Goal: Task Accomplishment & Management: Manage account settings

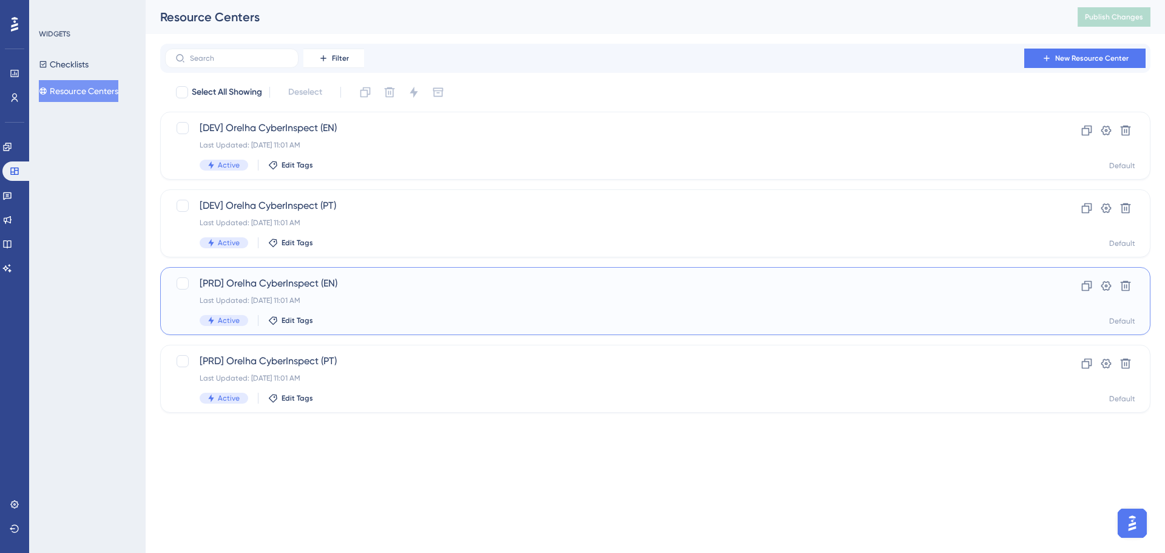
click at [332, 299] on div "Last Updated: [DATE] 11:01 AM" at bounding box center [607, 300] width 814 height 10
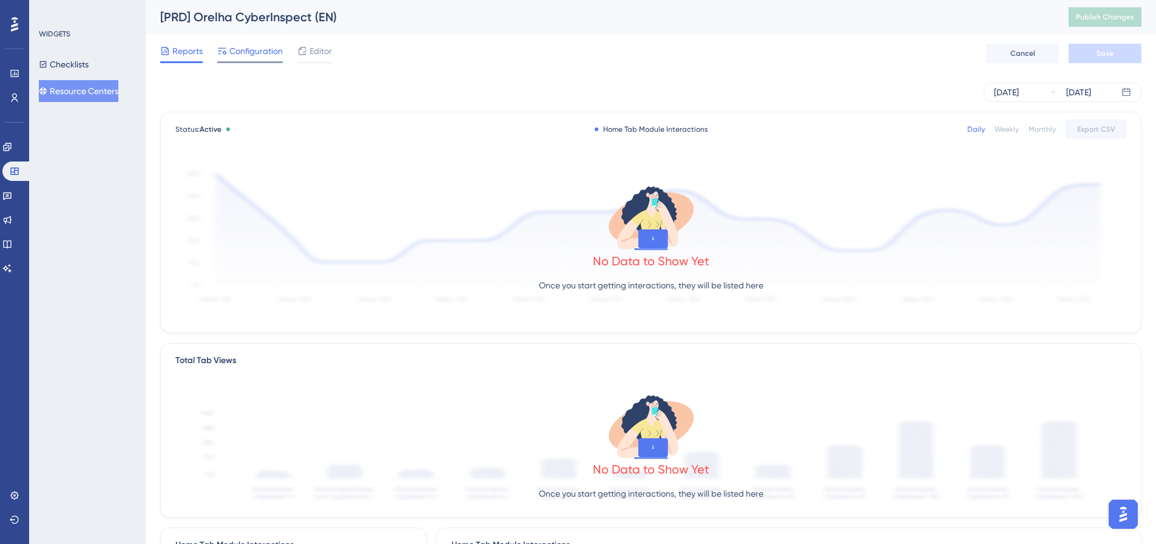
click at [256, 59] on div "Configuration" at bounding box center [250, 53] width 66 height 19
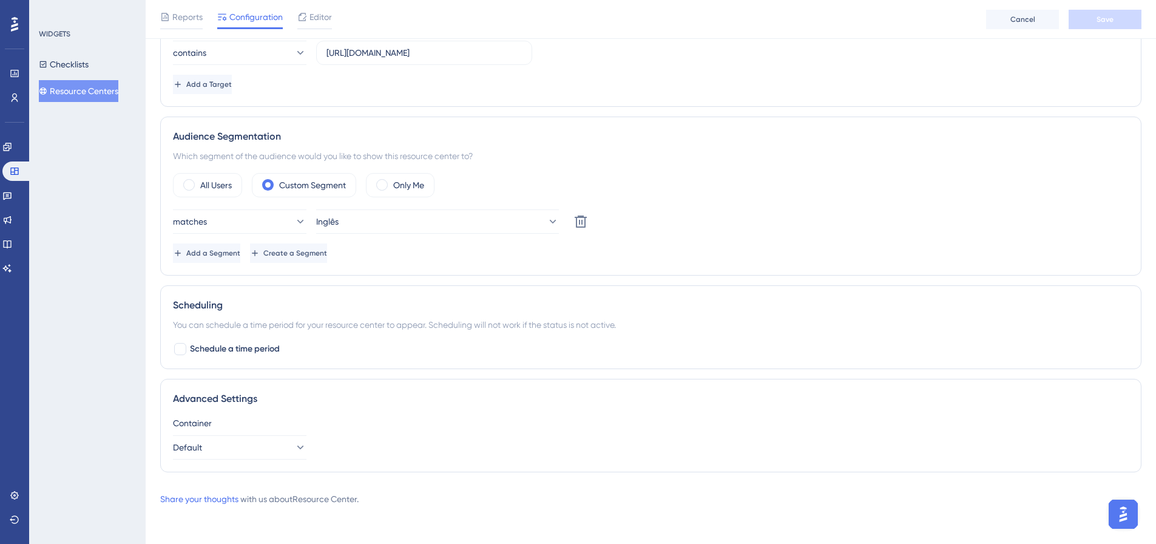
scroll to position [300, 0]
click at [232, 448] on button "Default" at bounding box center [239, 446] width 133 height 24
click at [270, 412] on div "Advanced Settings Container Default Default Default" at bounding box center [650, 423] width 981 height 93
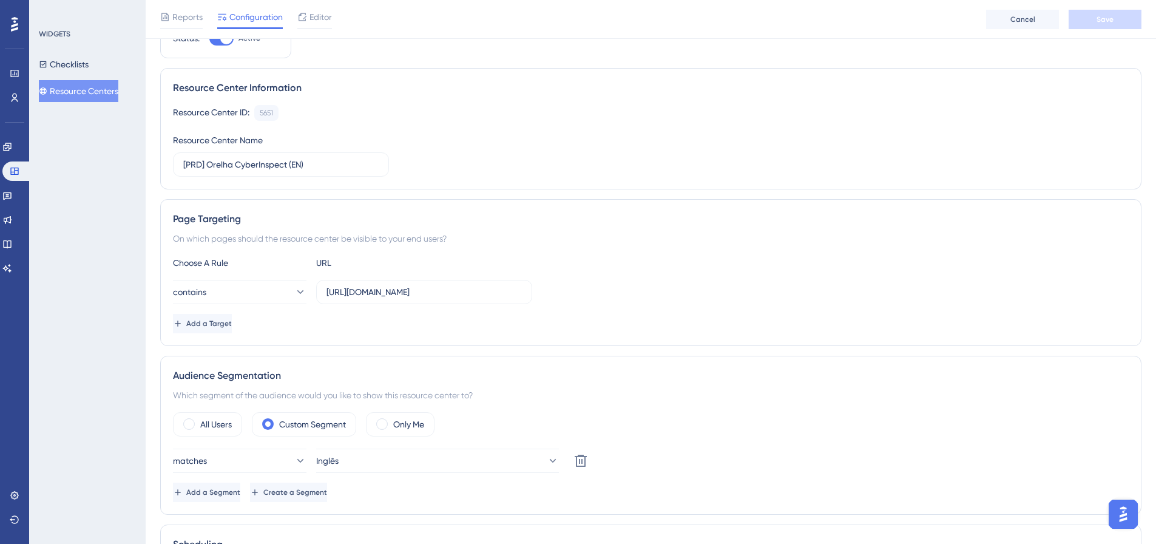
scroll to position [57, 0]
click at [308, 21] on div "Editor" at bounding box center [314, 17] width 35 height 15
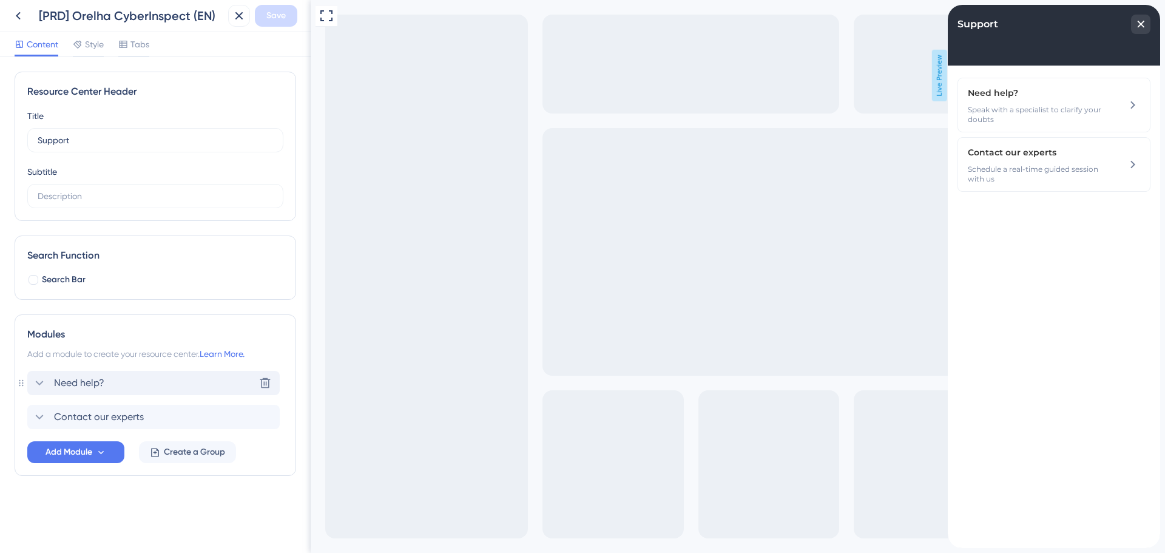
click at [41, 380] on icon at bounding box center [39, 383] width 15 height 15
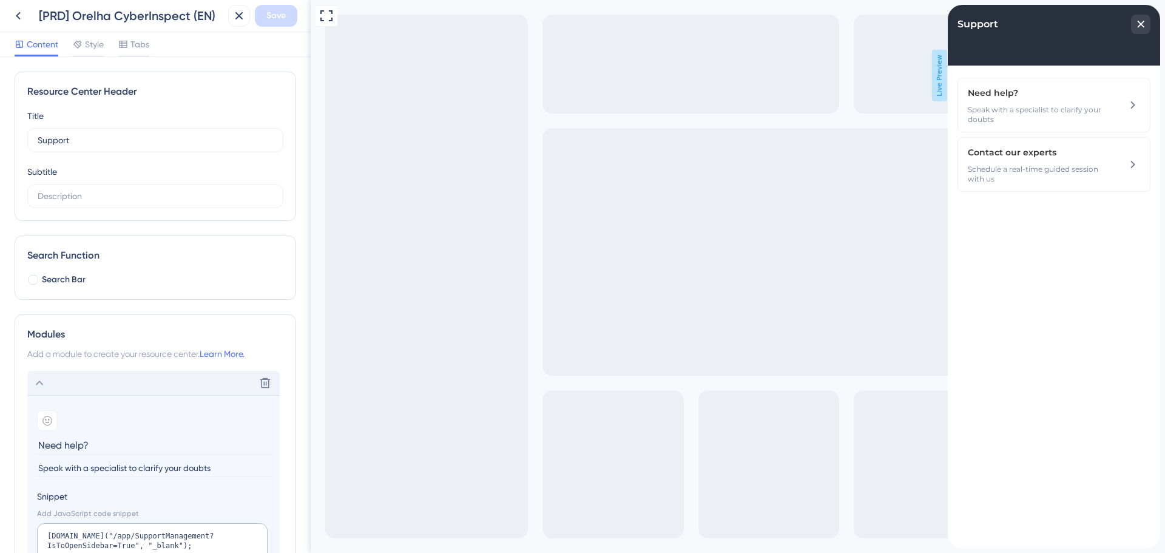
click at [41, 380] on icon at bounding box center [39, 383] width 15 height 15
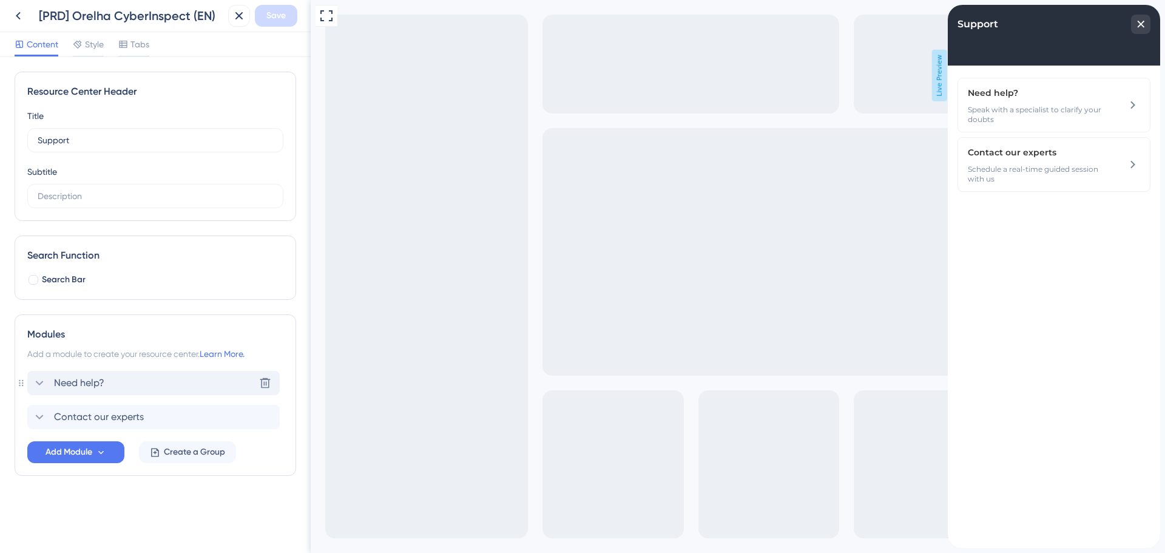
click at [41, 380] on icon at bounding box center [39, 383] width 15 height 15
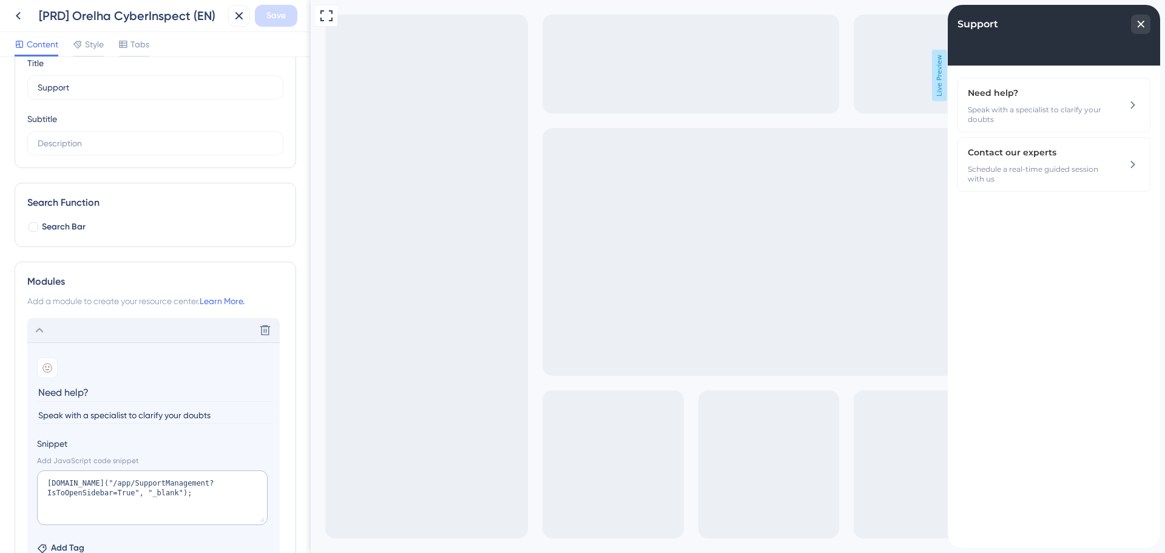
scroll to position [121, 0]
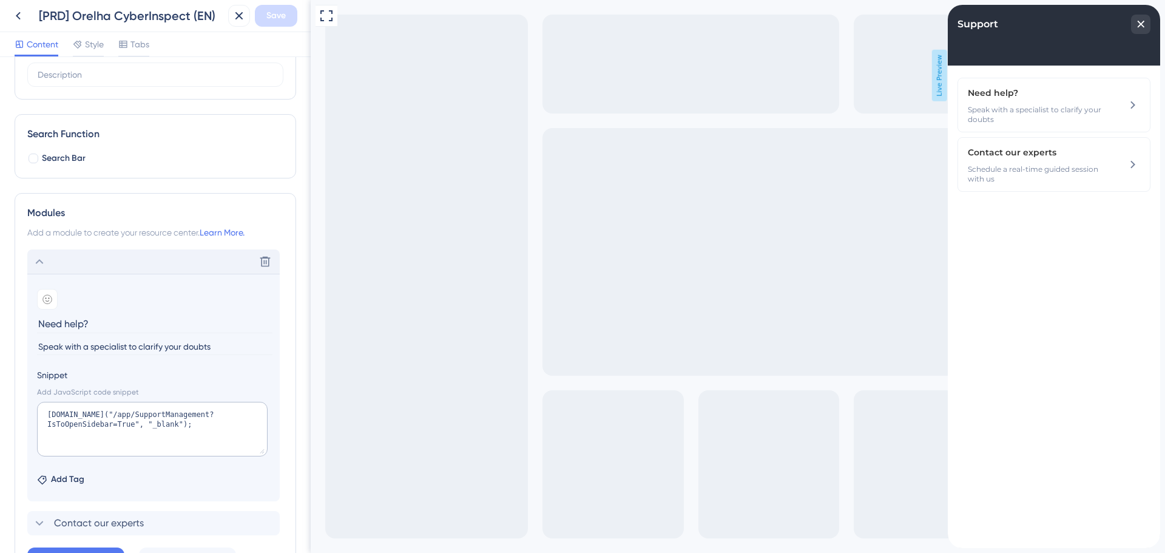
click at [39, 261] on icon at bounding box center [39, 261] width 15 height 15
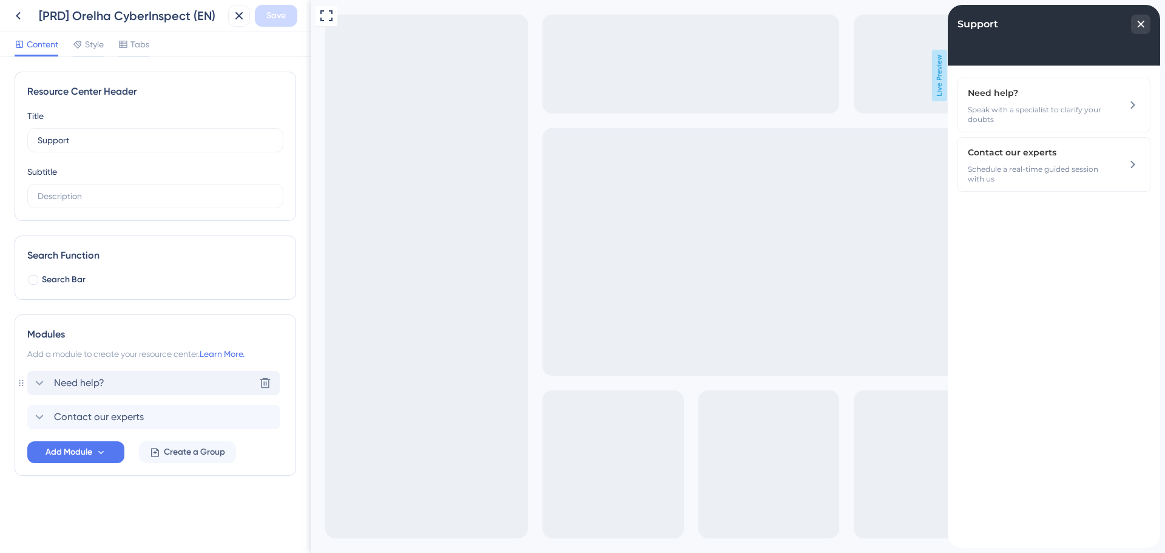
scroll to position [0, 0]
click at [39, 385] on icon at bounding box center [39, 383] width 15 height 15
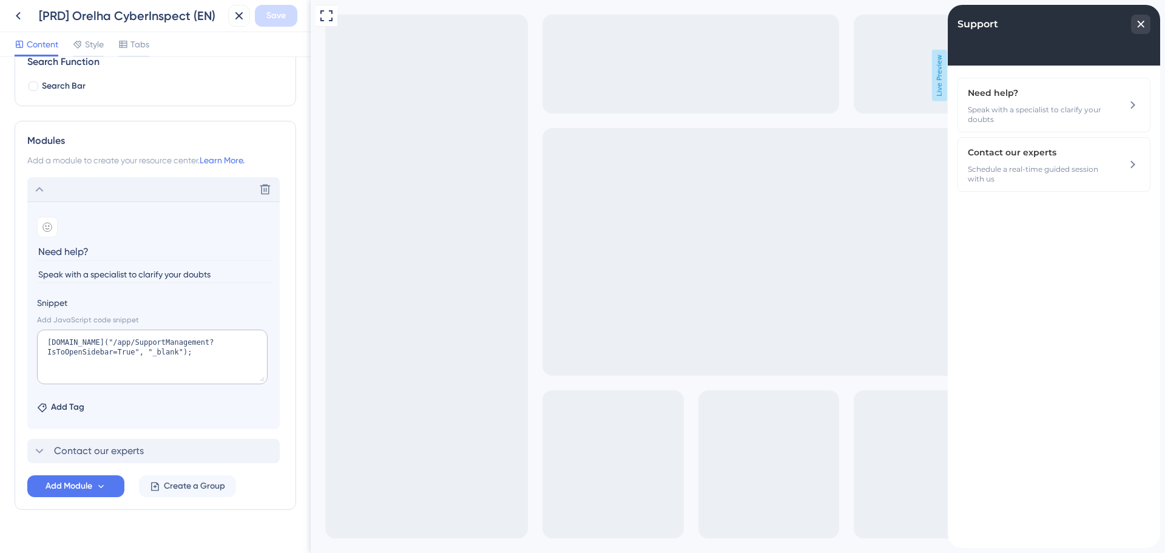
scroll to position [214, 0]
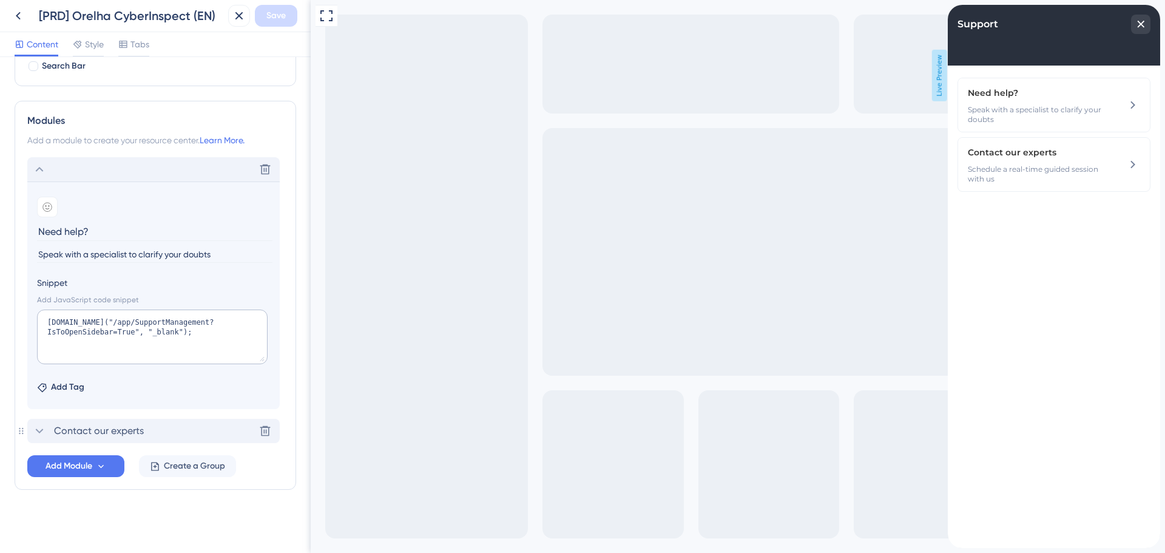
click at [39, 434] on icon at bounding box center [39, 430] width 15 height 15
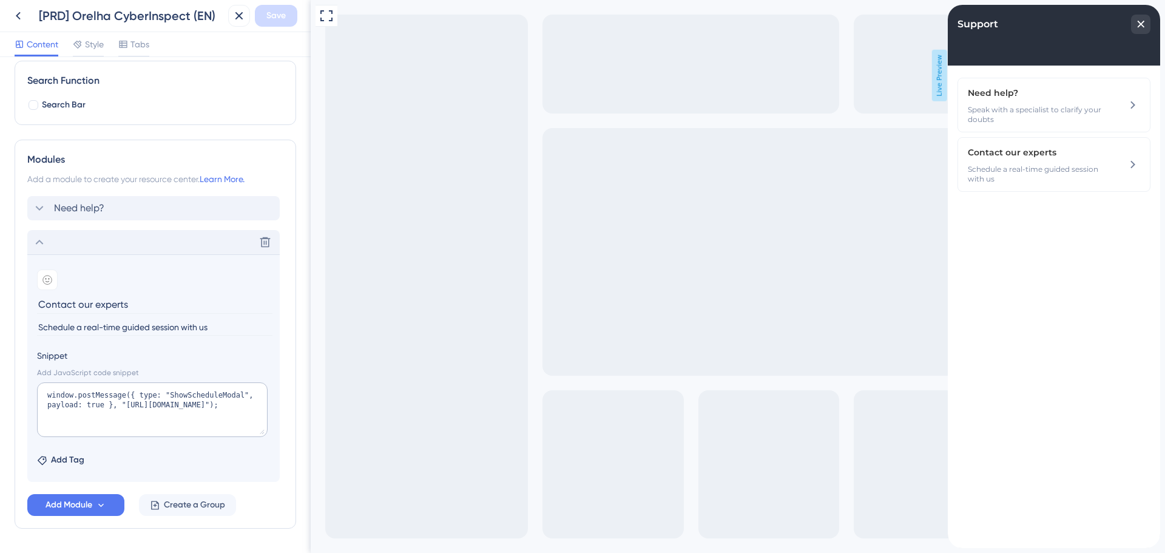
scroll to position [153, 0]
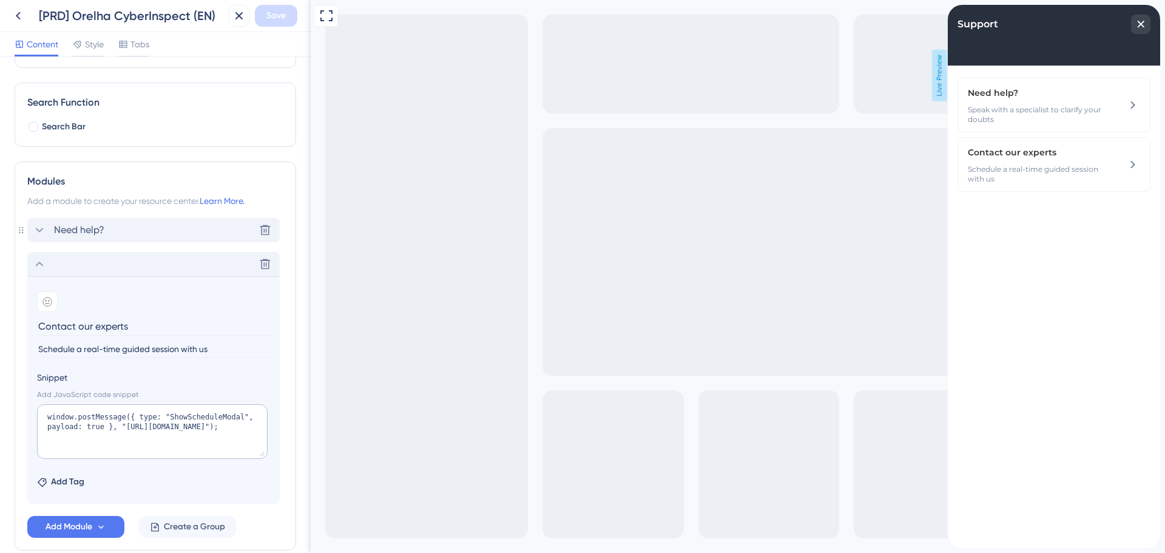
click at [39, 229] on icon at bounding box center [39, 230] width 15 height 15
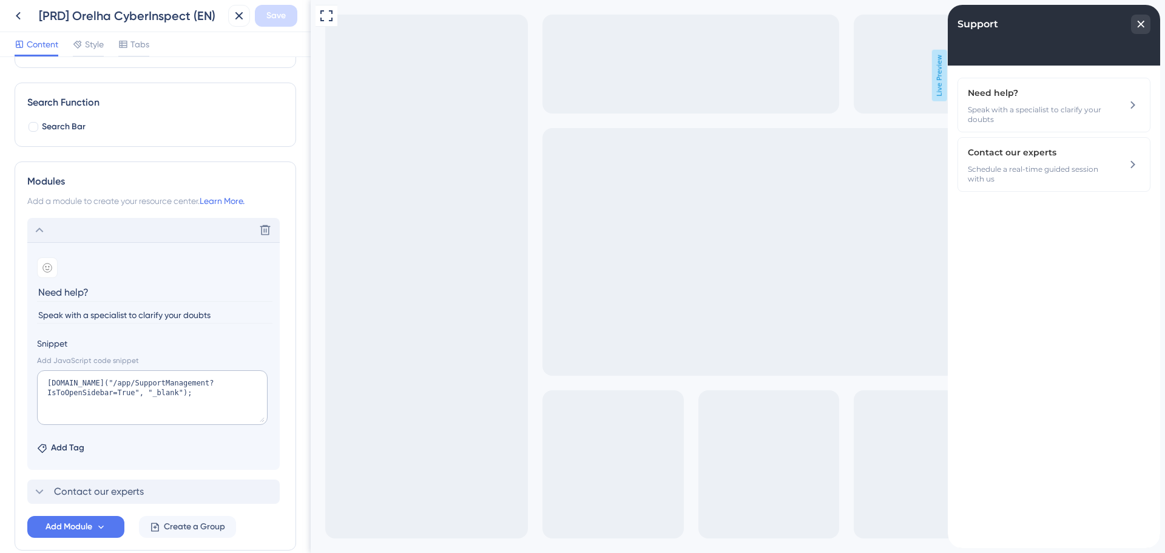
scroll to position [214, 0]
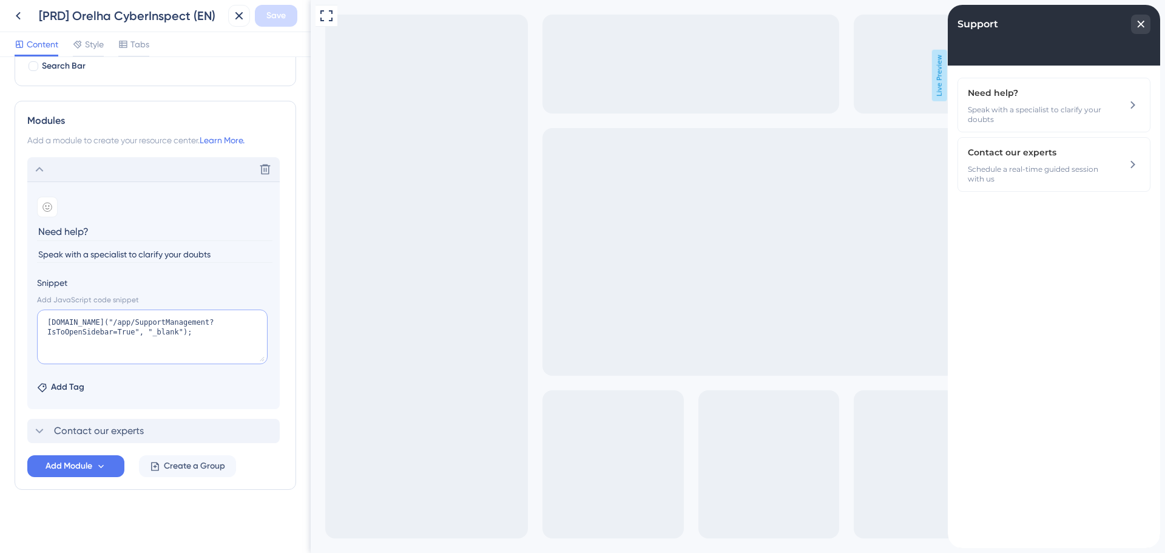
drag, startPoint x: 190, startPoint y: 339, endPoint x: 44, endPoint y: 323, distance: 147.1
click at [44, 323] on textarea "[DOMAIN_NAME]("/app/SupportManagement?IsToOpenSidebar=True", "_blank");" at bounding box center [152, 336] width 231 height 55
click at [138, 425] on span "Contact our experts" at bounding box center [99, 430] width 90 height 15
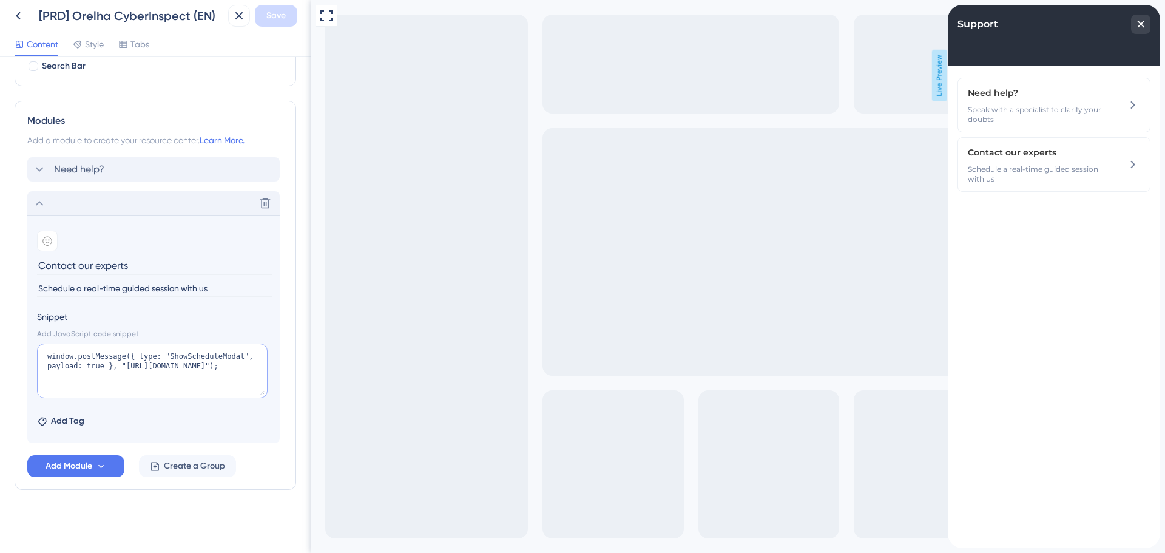
drag, startPoint x: 253, startPoint y: 369, endPoint x: 30, endPoint y: 354, distance: 223.1
click at [30, 354] on section "Add emoji Contact our experts Schedule a real-time guided session with us Snipp…" at bounding box center [153, 328] width 252 height 227
click at [110, 160] on div "Need help? [GEOGRAPHIC_DATA]" at bounding box center [153, 169] width 252 height 24
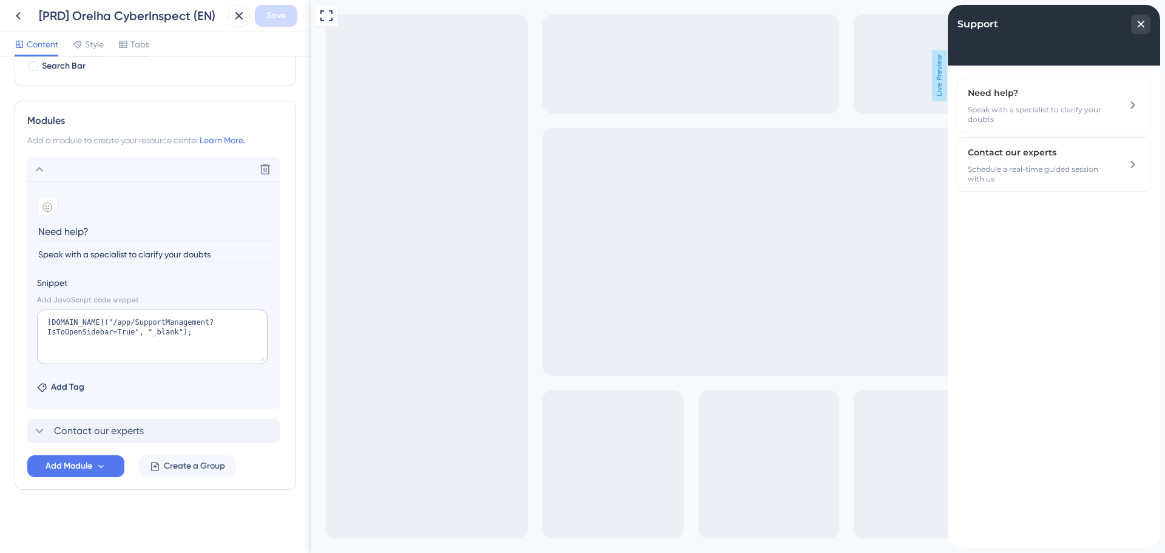
click at [32, 15] on div "[PRD] Orelha CyberInspect (EN)" at bounding box center [115, 16] width 216 height 22
click at [22, 15] on icon at bounding box center [18, 15] width 15 height 15
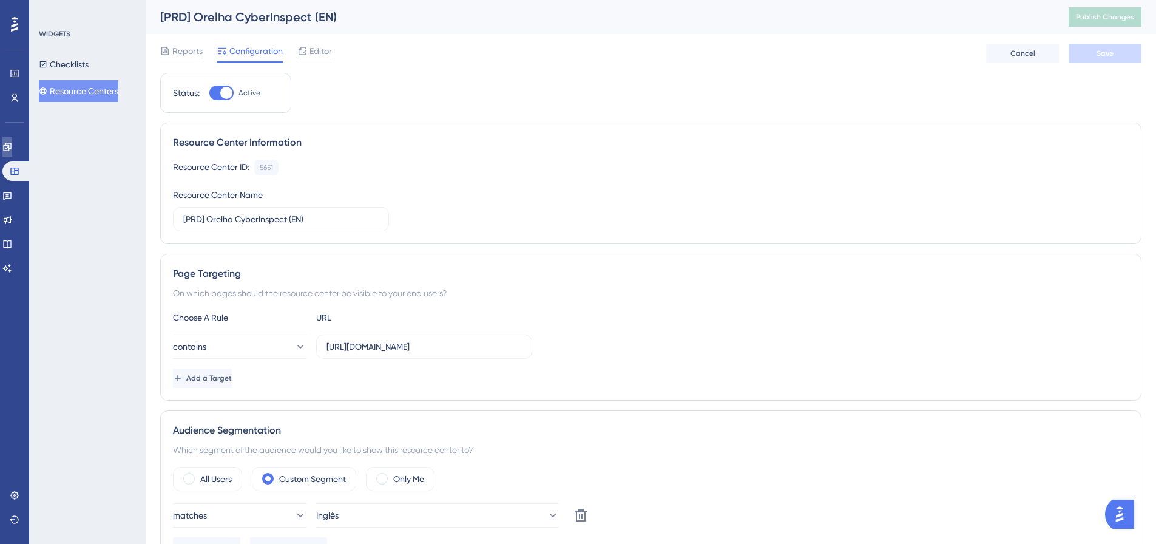
click at [12, 140] on link at bounding box center [7, 146] width 10 height 19
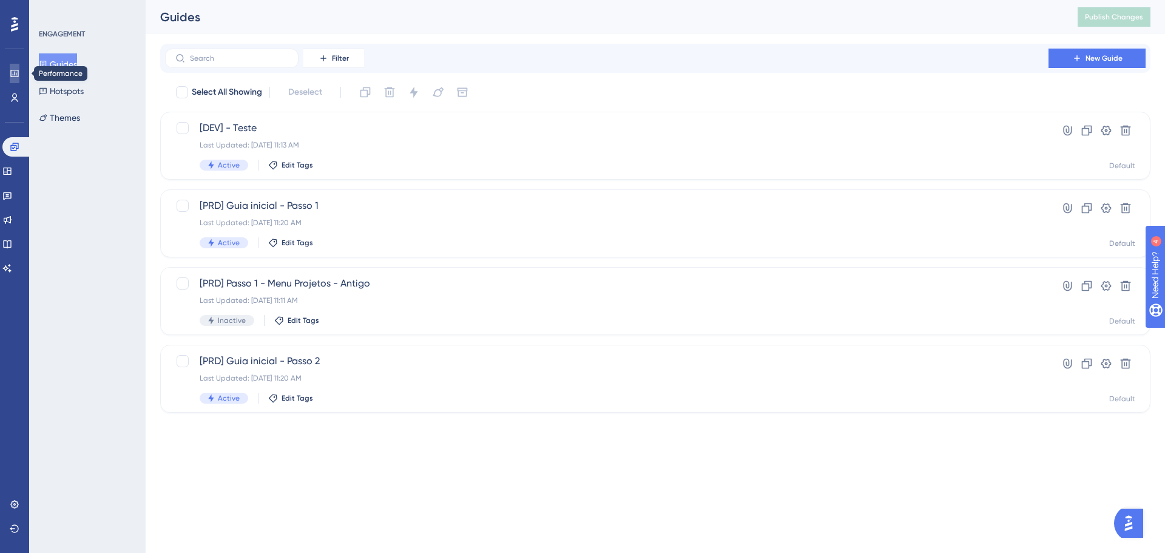
click at [12, 69] on icon at bounding box center [15, 74] width 10 height 10
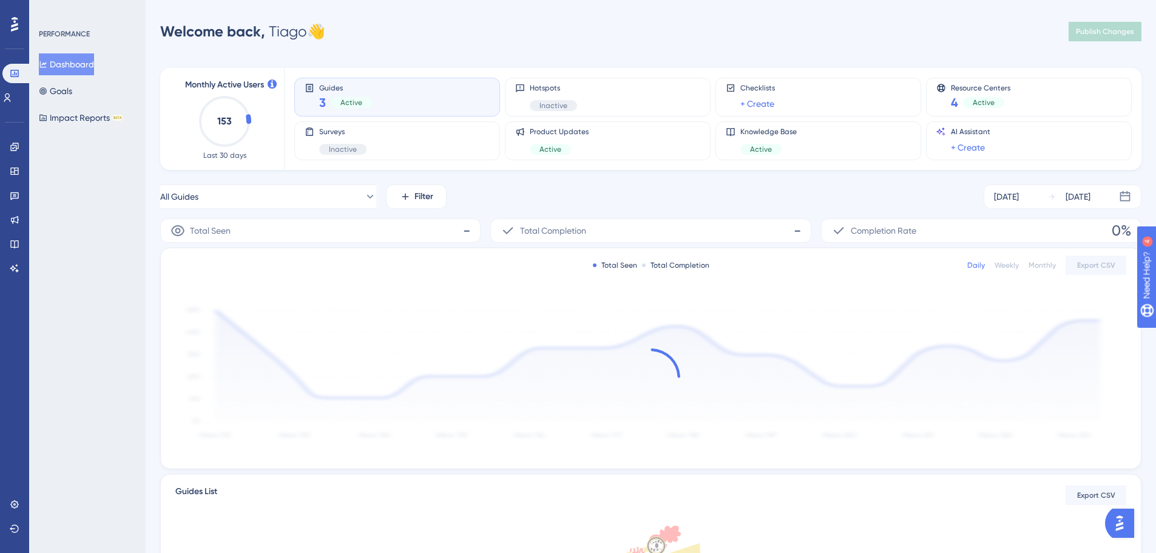
click at [14, 111] on div "Engagement Widgets Feedback Product Updates Knowledge Base AI Assistant" at bounding box center [14, 192] width 19 height 170
click at [12, 107] on link at bounding box center [7, 97] width 10 height 19
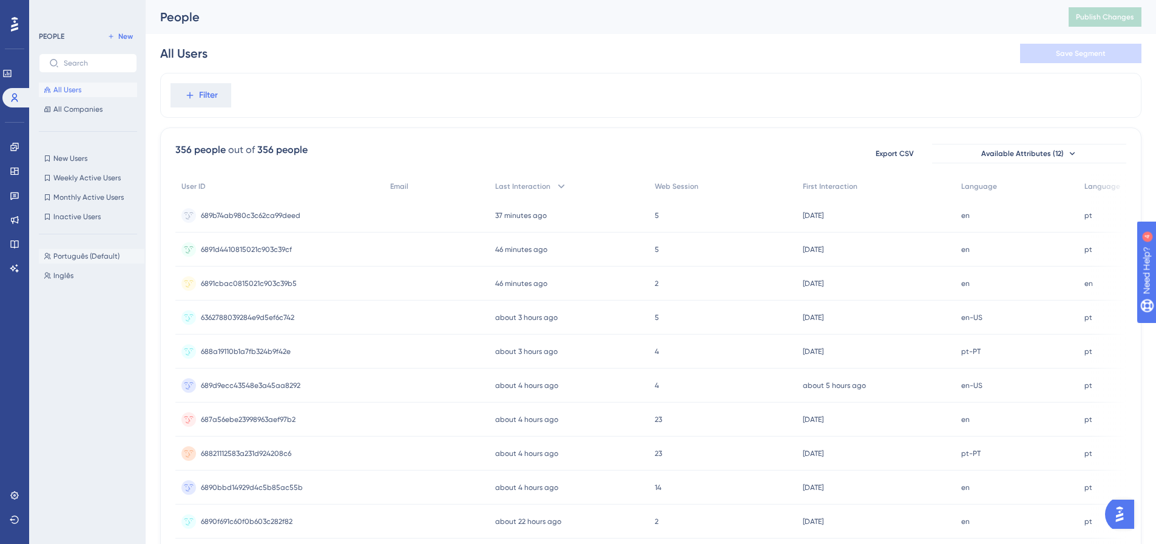
click at [73, 257] on span "Português (Default)" at bounding box center [86, 256] width 66 height 10
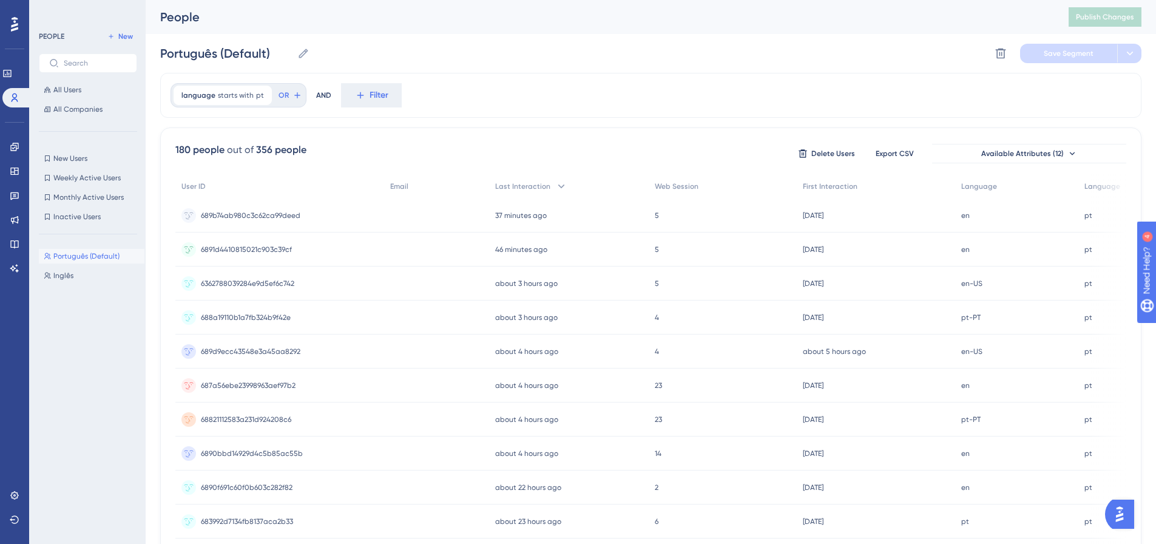
click at [62, 268] on div "Português (Default) Português (Default) Inglês Inglês" at bounding box center [92, 383] width 106 height 278
click at [62, 271] on span "Inglês" at bounding box center [63, 276] width 20 height 10
click at [79, 263] on button "Português (Default) Português (Default)" at bounding box center [92, 256] width 106 height 15
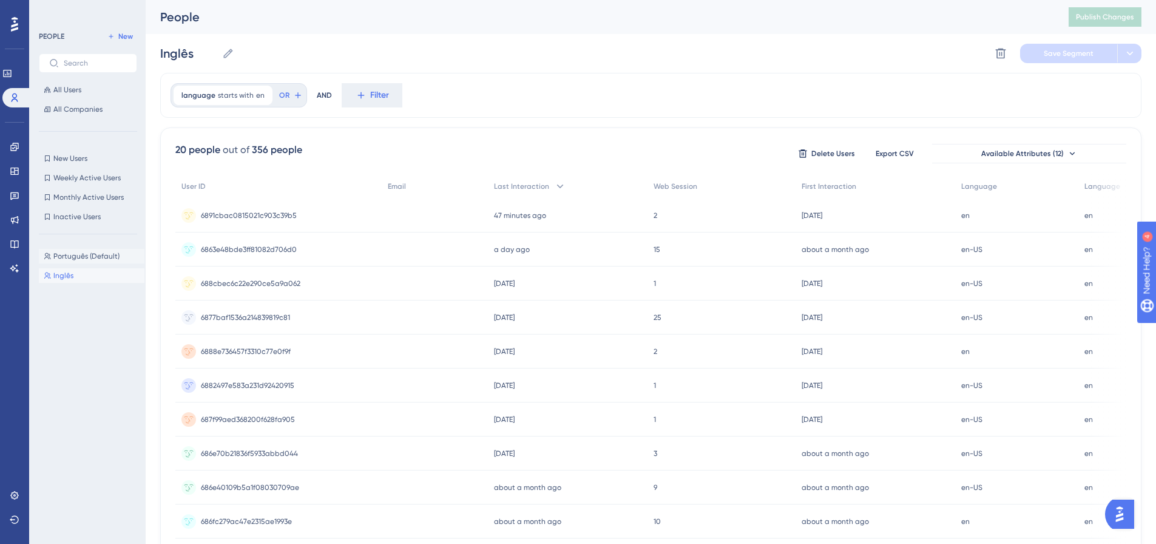
type input "Português (Default)"
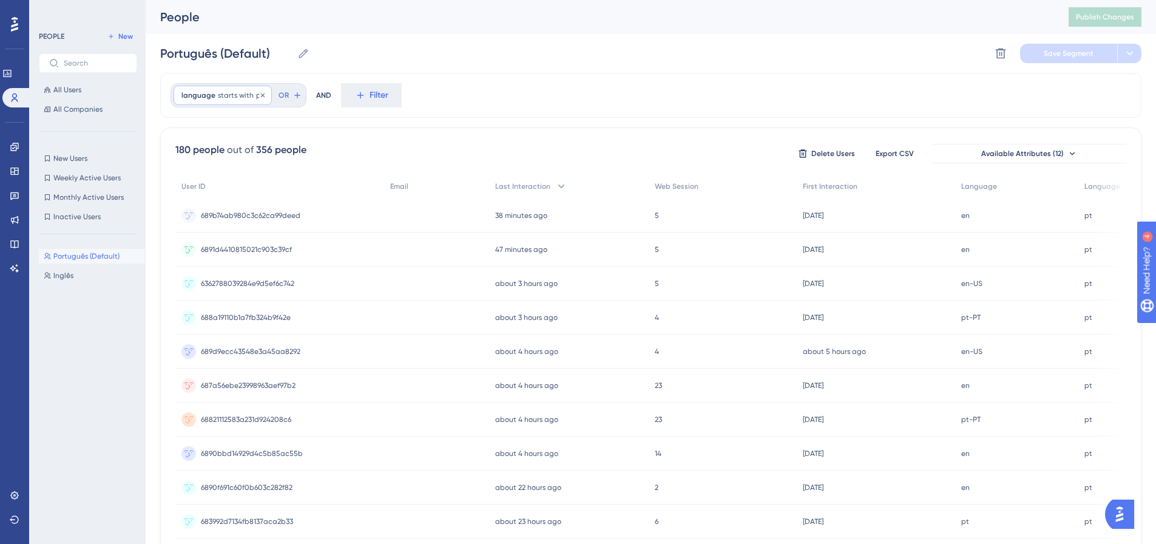
click at [207, 91] on span "language" at bounding box center [198, 95] width 34 height 10
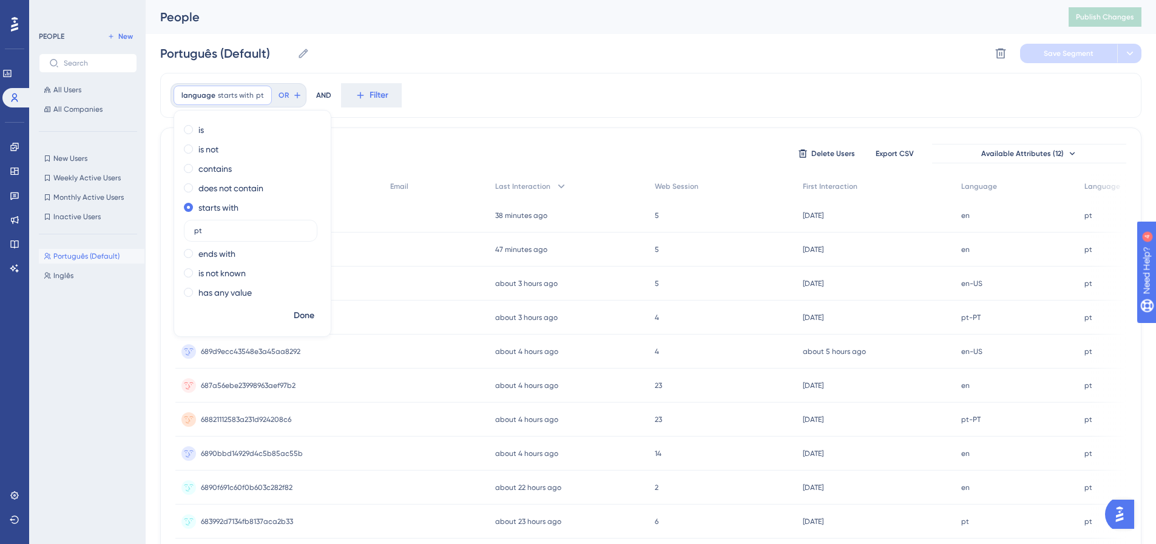
drag, startPoint x: 661, startPoint y: 34, endPoint x: 799, endPoint y: 44, distance: 138.7
click at [662, 34] on div "Português (Default) Português (Default) Delete Segment Save Segment" at bounding box center [650, 53] width 981 height 39
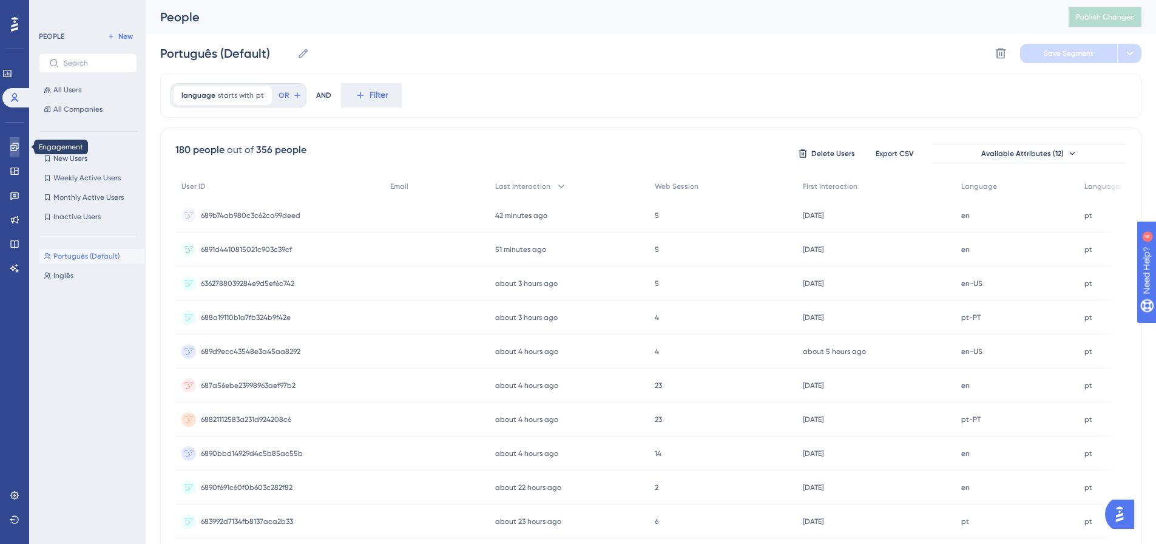
drag, startPoint x: 8, startPoint y: 142, endPoint x: 10, endPoint y: 153, distance: 11.7
click at [10, 142] on link at bounding box center [15, 146] width 10 height 19
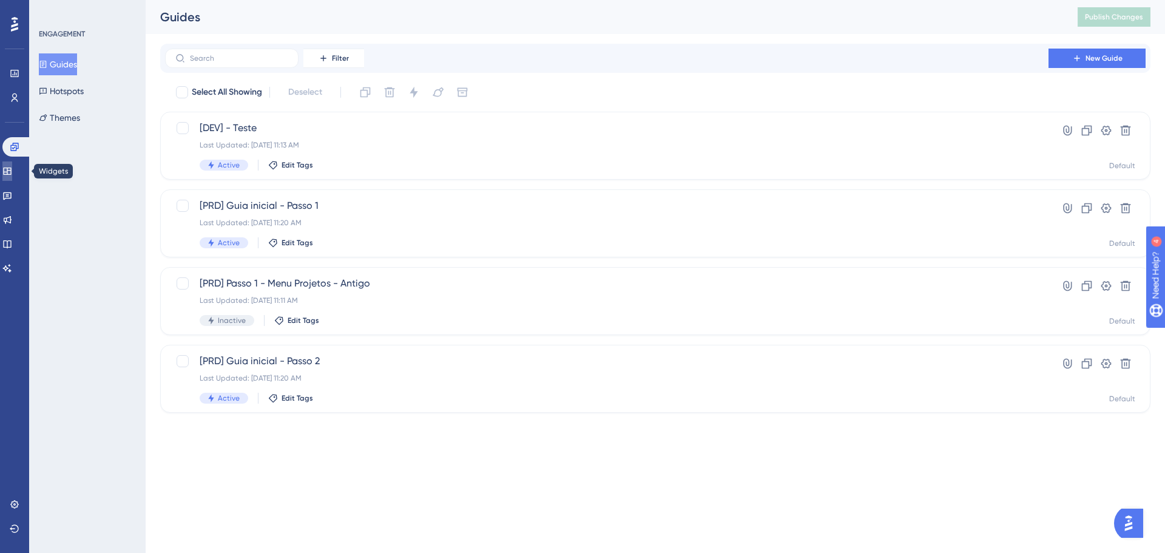
click at [12, 164] on link at bounding box center [7, 170] width 10 height 19
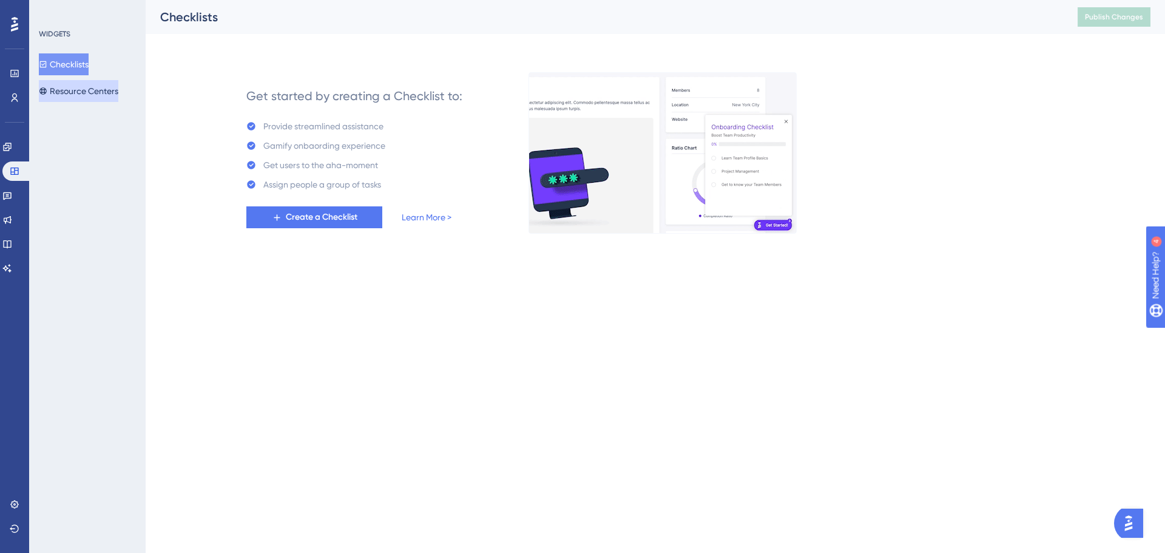
click at [76, 93] on button "Resource Centers" at bounding box center [78, 91] width 79 height 22
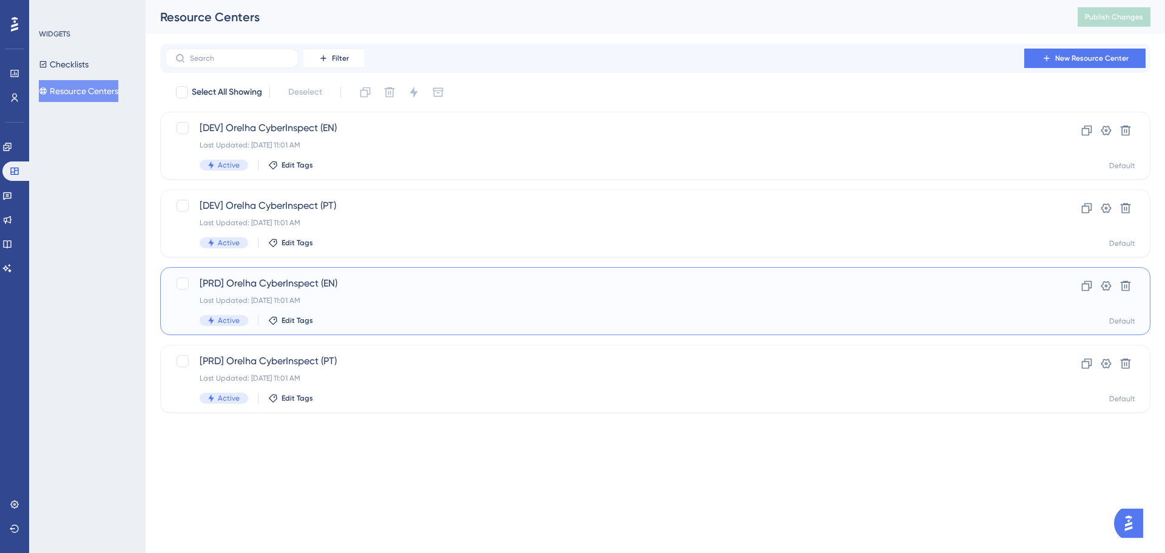
click at [336, 291] on div "[PRD] Orelha CyberInspect (EN) Last Updated: [DATE] 11:01 AM Active Edit Tags" at bounding box center [607, 301] width 814 height 50
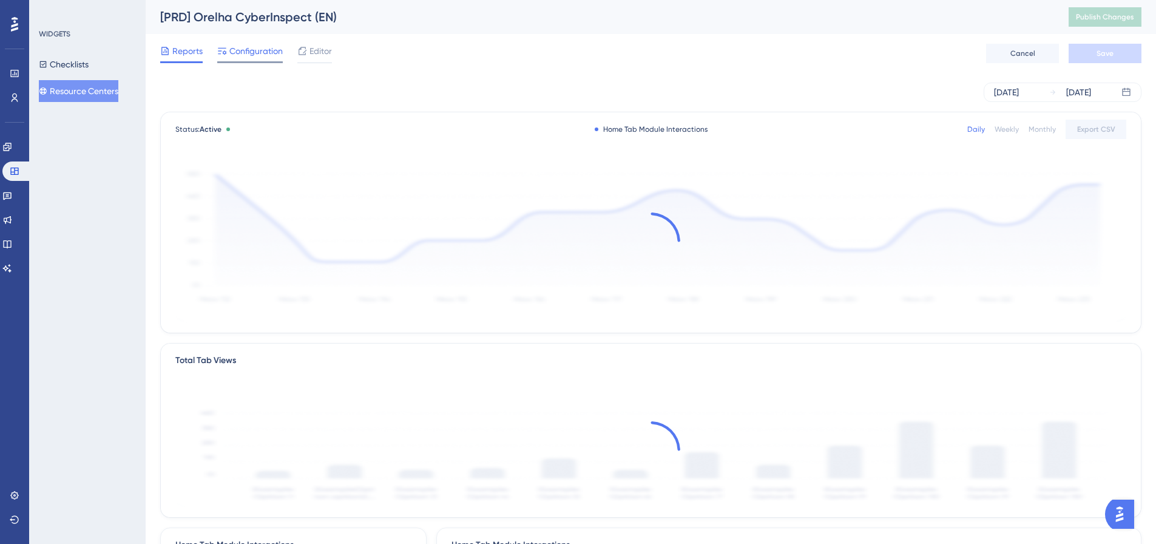
click at [256, 51] on span "Configuration" at bounding box center [255, 51] width 53 height 15
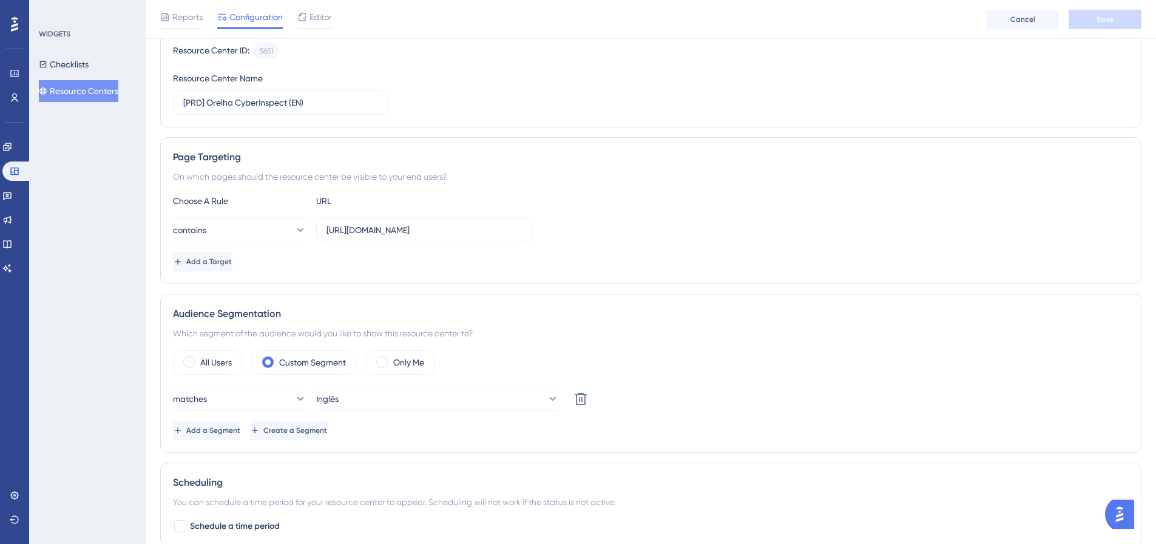
scroll to position [61, 0]
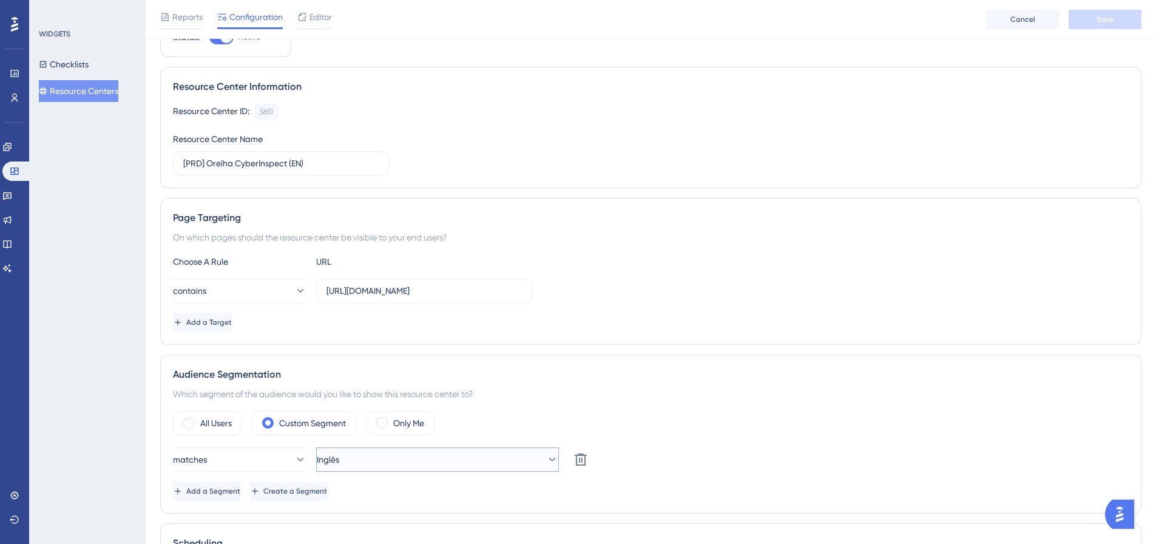
click at [366, 462] on button "Inglês" at bounding box center [437, 459] width 243 height 24
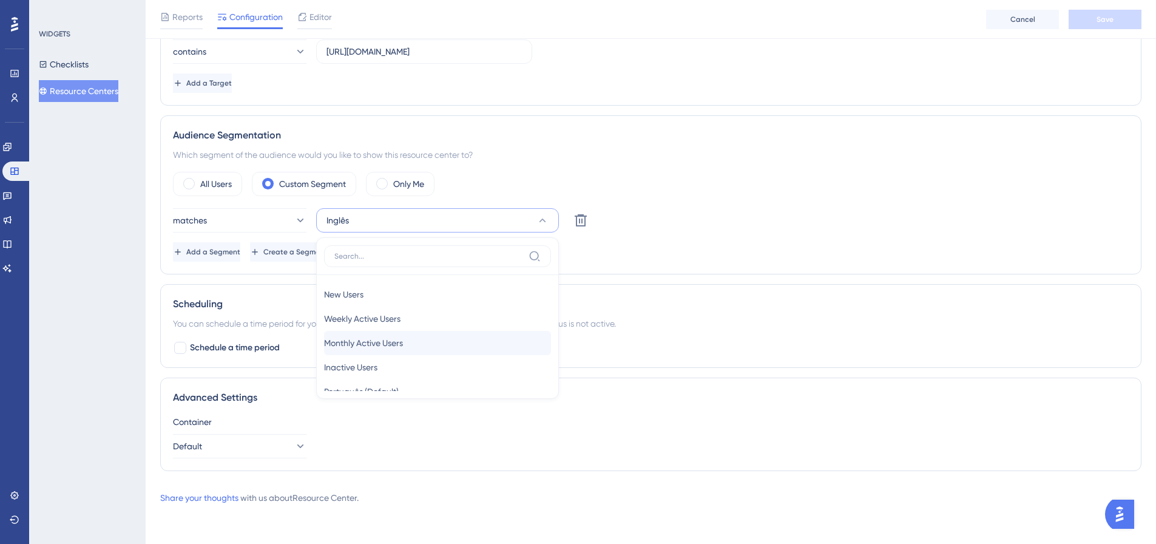
scroll to position [44, 0]
click at [699, 226] on div "matches Inglês New Users New Users Weekly Active Users Weekly Active Users Mont…" at bounding box center [650, 220] width 955 height 24
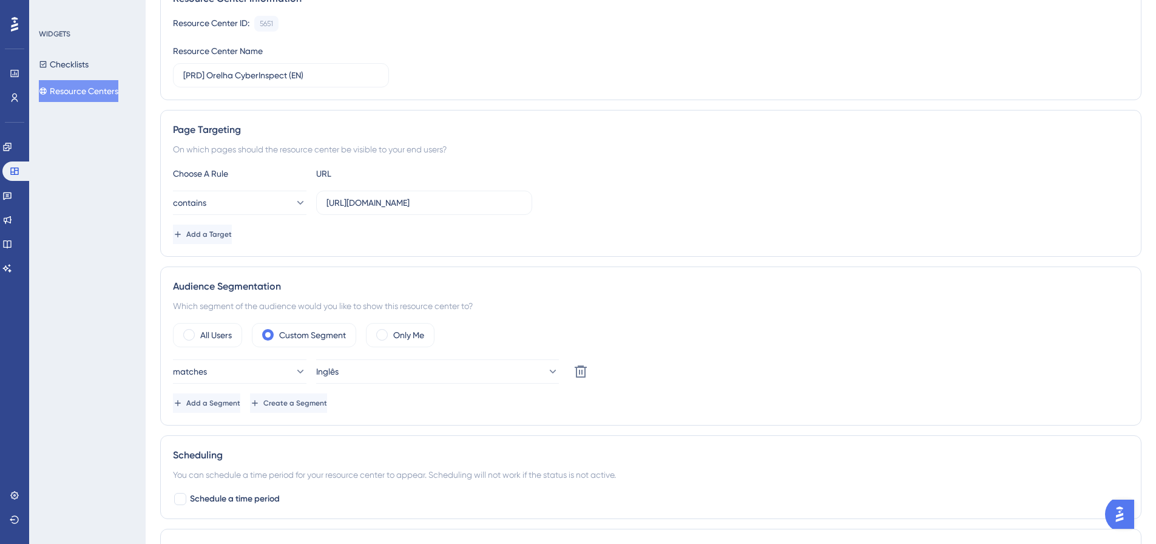
scroll to position [0, 0]
